Goal: Find specific page/section: Find specific page/section

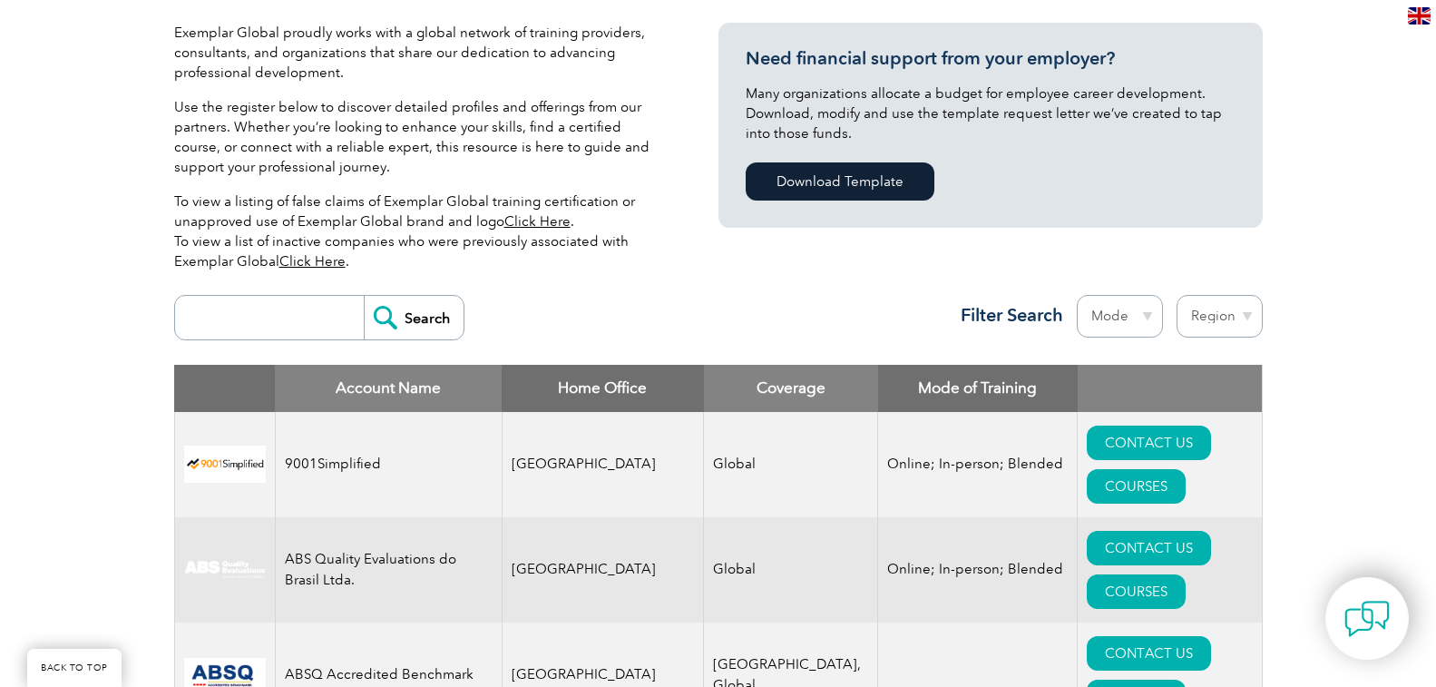
scroll to position [454, 0]
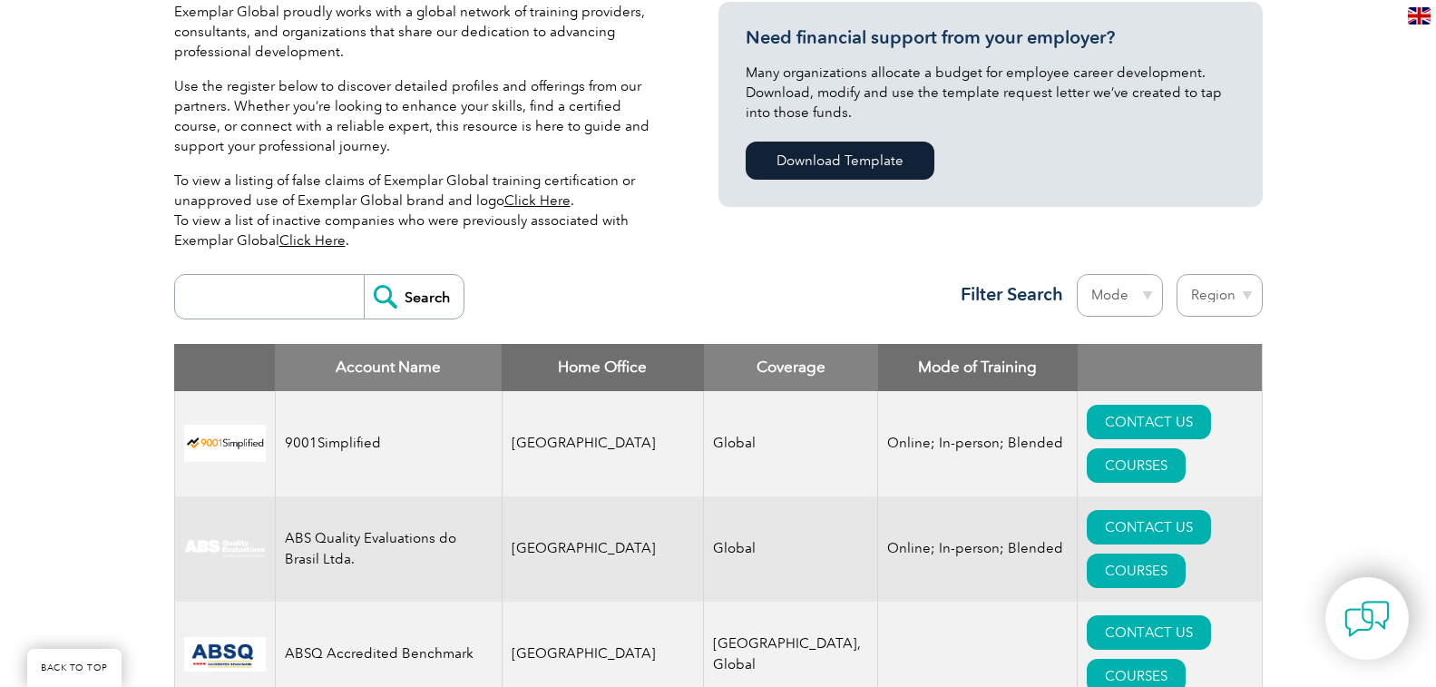
click at [1232, 299] on select "Region [GEOGRAPHIC_DATA] [GEOGRAPHIC_DATA] [GEOGRAPHIC_DATA] [GEOGRAPHIC_DATA] …" at bounding box center [1220, 295] width 86 height 43
select select "[GEOGRAPHIC_DATA]"
click at [1177, 274] on select "Region [GEOGRAPHIC_DATA] [GEOGRAPHIC_DATA] [GEOGRAPHIC_DATA] [GEOGRAPHIC_DATA] …" at bounding box center [1220, 295] width 86 height 43
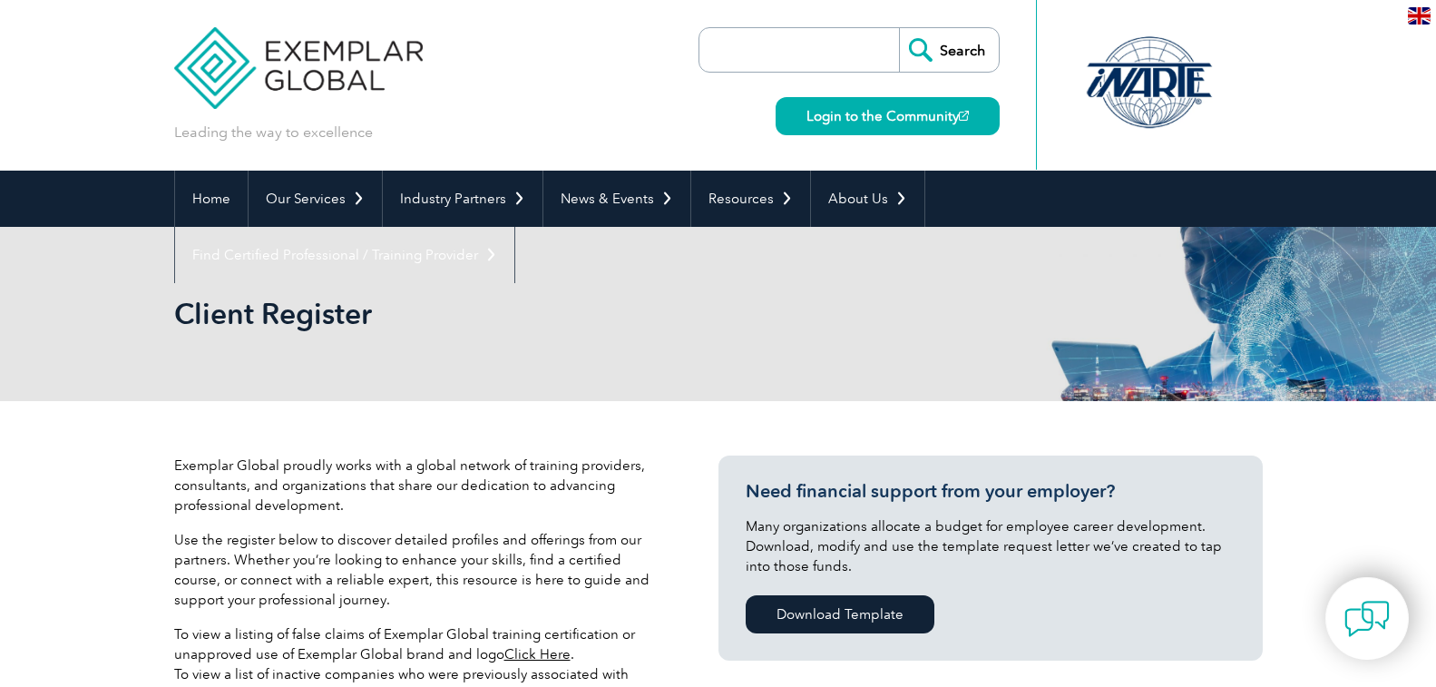
select select "[GEOGRAPHIC_DATA]"
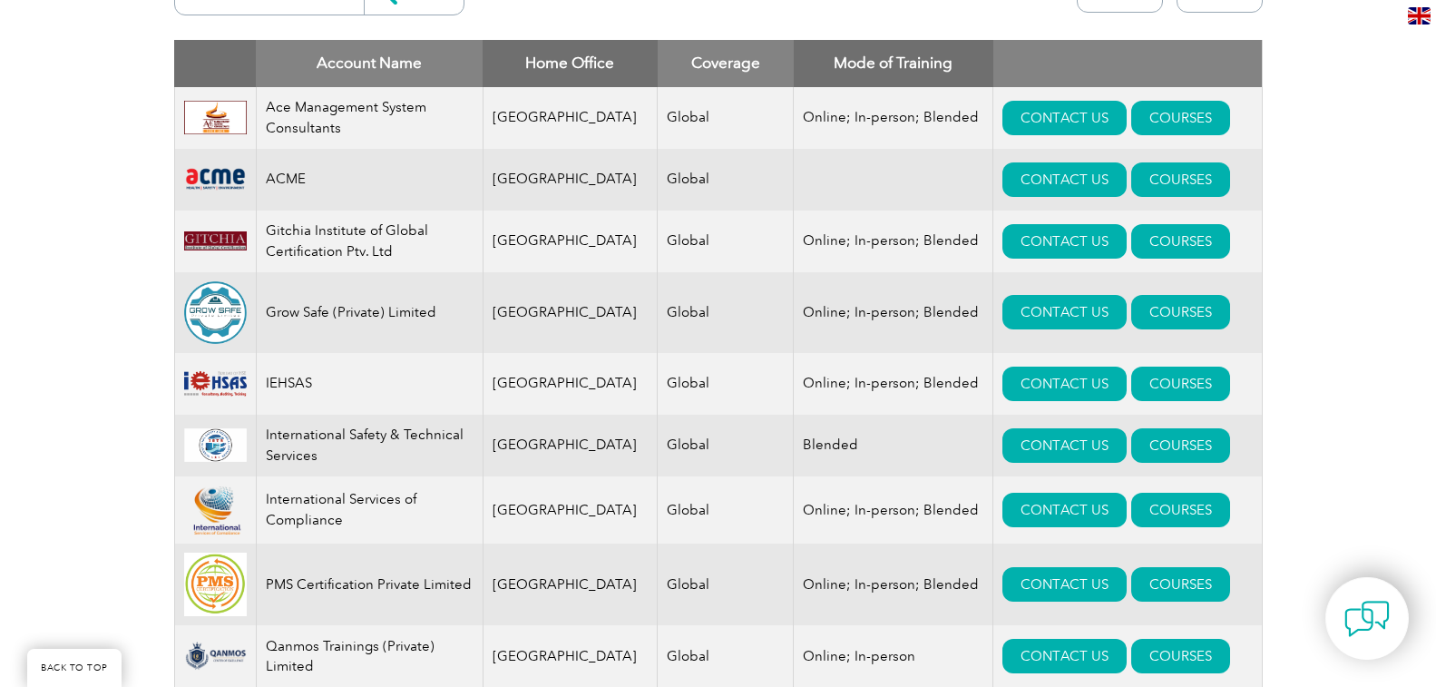
scroll to position [726, 0]
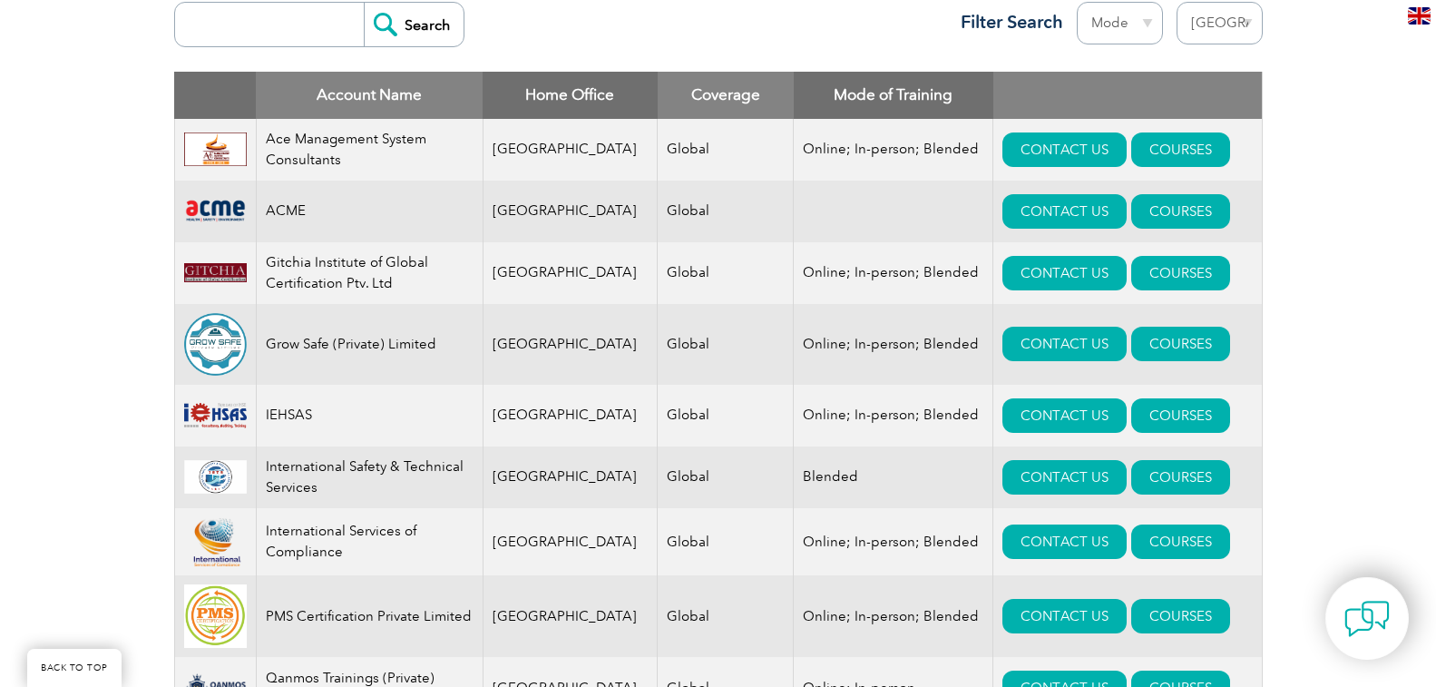
click at [554, 143] on td "[GEOGRAPHIC_DATA]" at bounding box center [570, 150] width 175 height 62
click at [550, 165] on td "[GEOGRAPHIC_DATA]" at bounding box center [570, 150] width 175 height 62
click at [593, 563] on td "[GEOGRAPHIC_DATA]" at bounding box center [570, 542] width 175 height 68
click at [319, 485] on td "International Safety & Technical Services" at bounding box center [369, 477] width 227 height 62
click at [392, 473] on td "International Safety & Technical Services" at bounding box center [369, 477] width 227 height 62
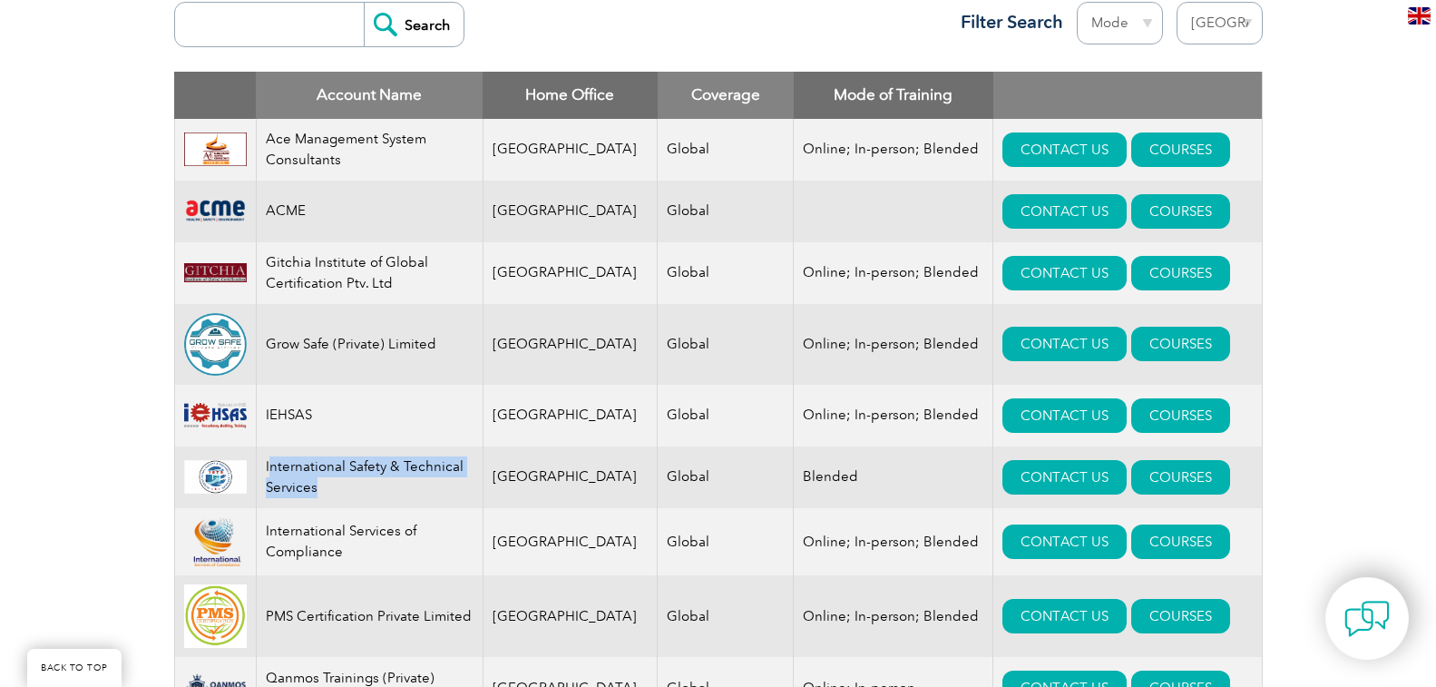
drag, startPoint x: 272, startPoint y: 470, endPoint x: 333, endPoint y: 499, distance: 67.4
click at [333, 499] on td "International Safety & Technical Services" at bounding box center [369, 477] width 227 height 62
click at [304, 480] on td "International Safety & Technical Services" at bounding box center [369, 477] width 227 height 62
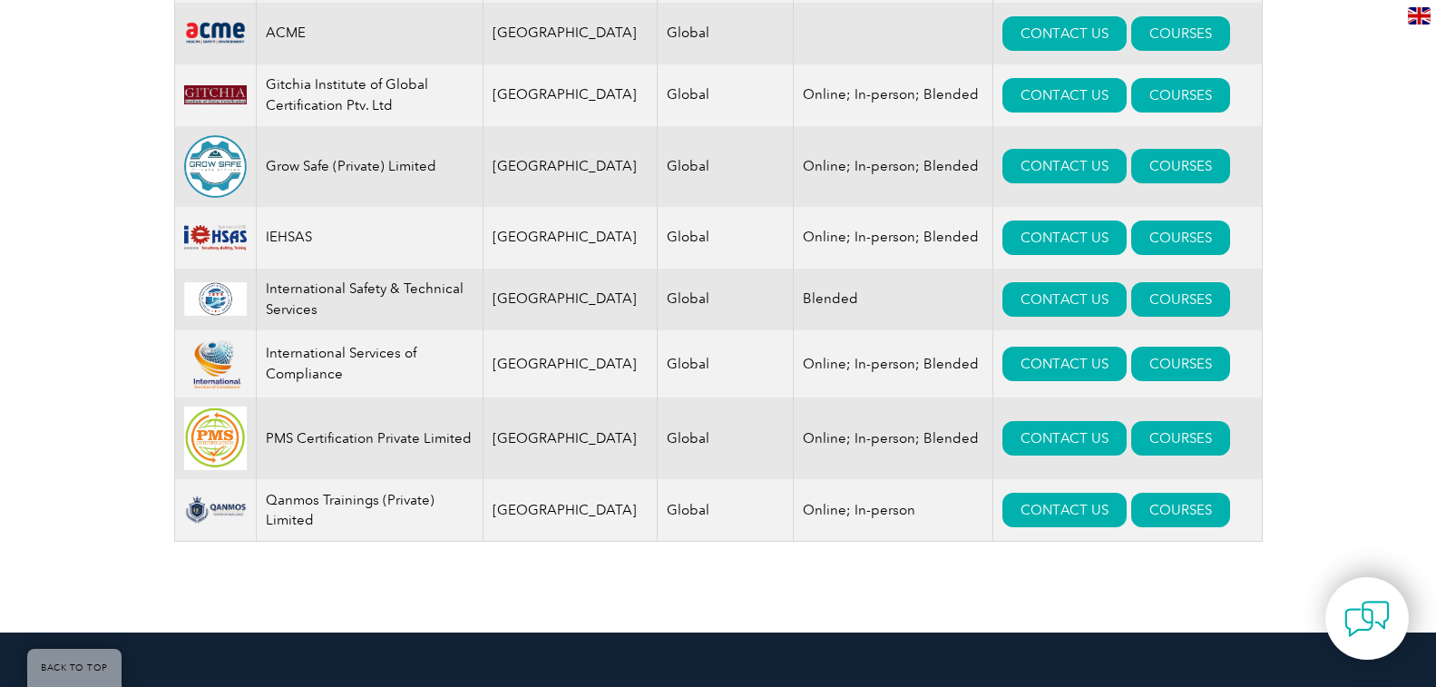
scroll to position [907, 0]
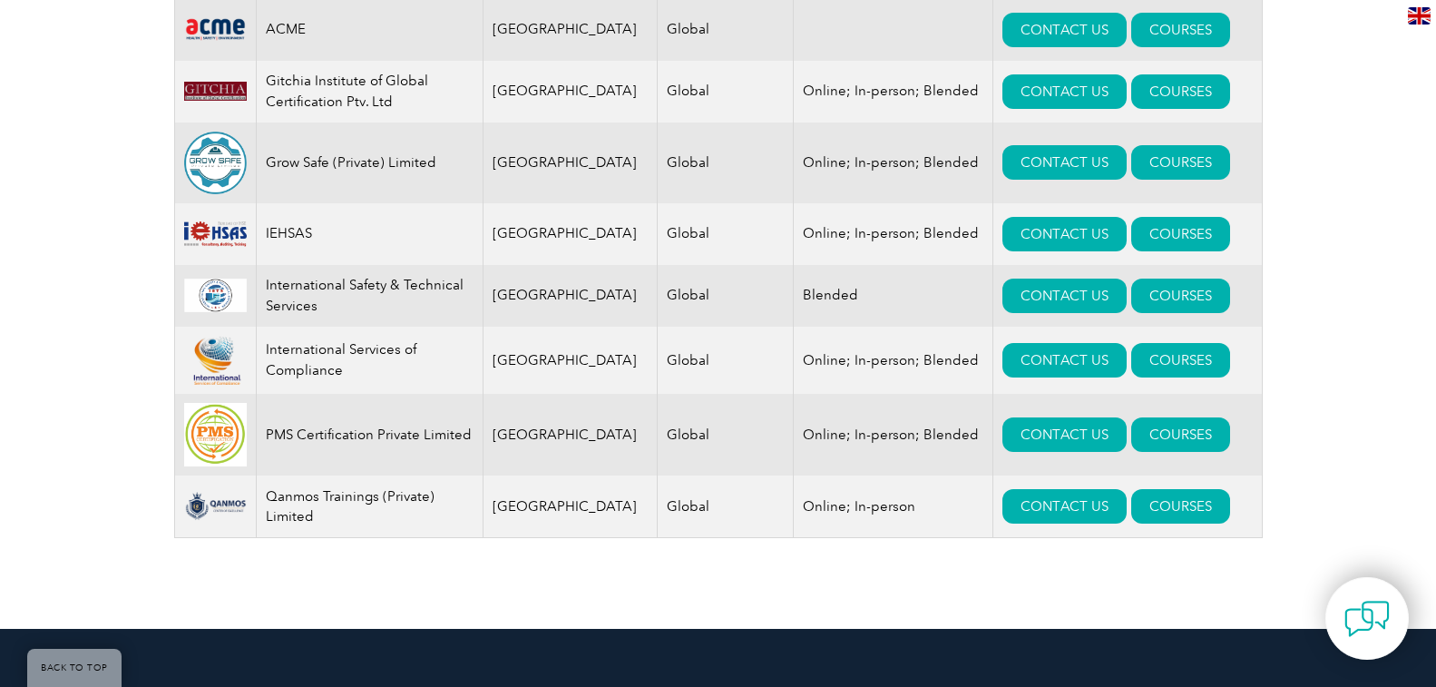
click at [208, 513] on img at bounding box center [215, 506] width 63 height 29
click at [244, 520] on img at bounding box center [215, 506] width 63 height 29
click at [230, 450] on img at bounding box center [215, 435] width 63 height 64
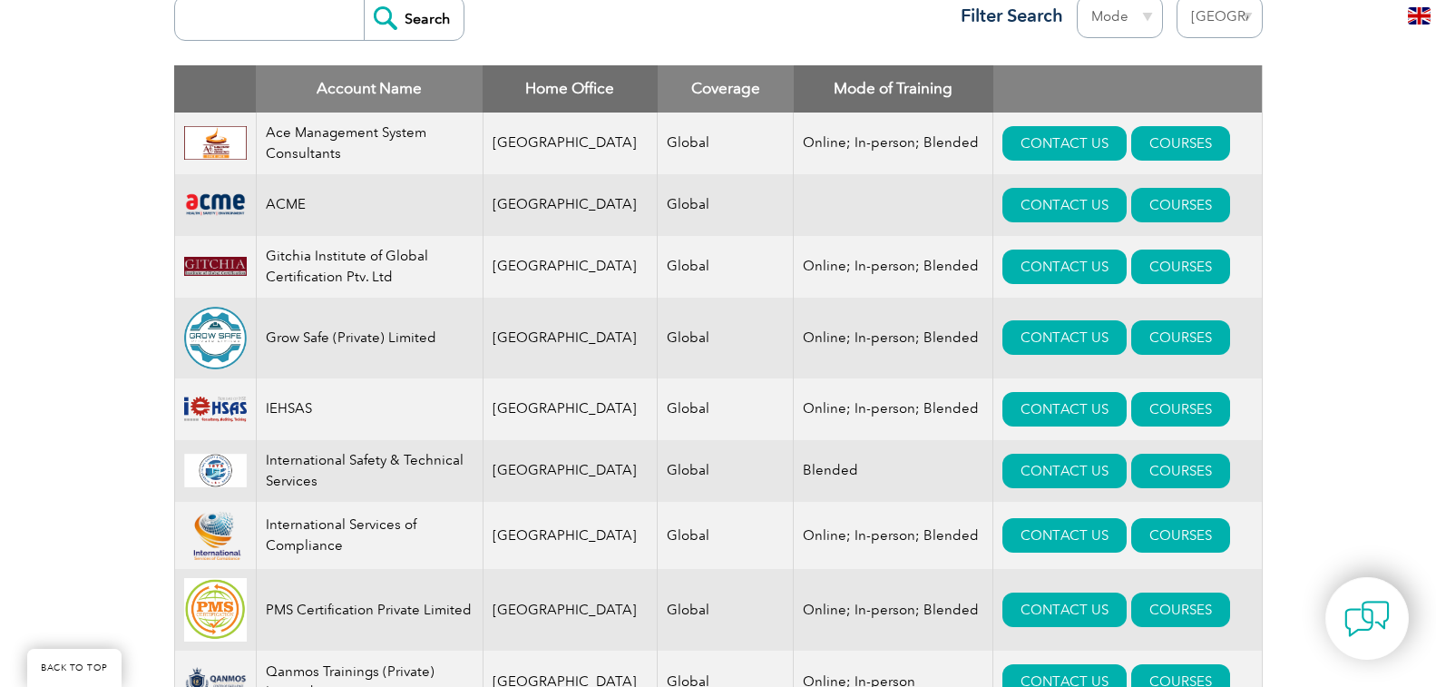
scroll to position [726, 0]
